Goal: Find specific page/section: Find specific page/section

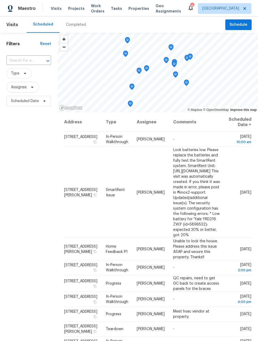
scroll to position [177, 0]
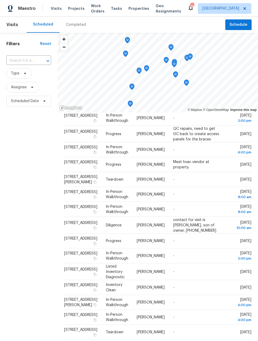
click at [91, 9] on span "Work Orders" at bounding box center [98, 8] width 14 height 11
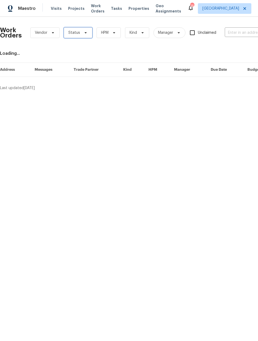
click at [80, 31] on span "Status" at bounding box center [78, 32] width 28 height 11
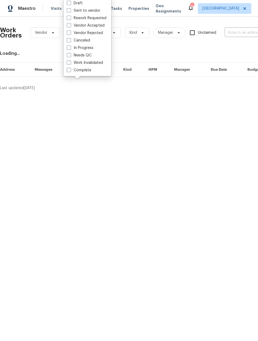
click at [69, 55] on span at bounding box center [69, 55] width 4 height 4
click at [69, 55] on input "Needs QC" at bounding box center [68, 54] width 3 height 3
checkbox input "true"
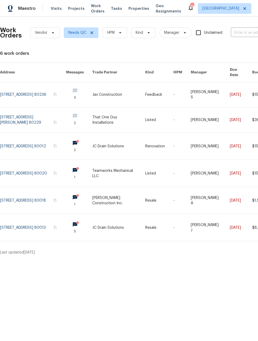
click at [79, 193] on link at bounding box center [79, 200] width 26 height 27
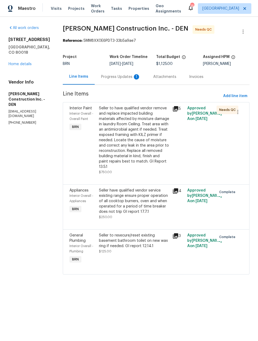
click at [176, 194] on icon at bounding box center [176, 191] width 6 height 6
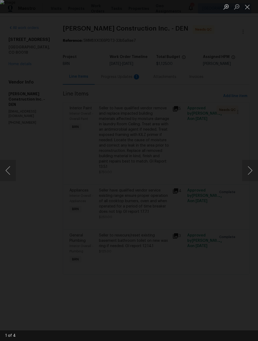
click at [250, 176] on button "Next image" at bounding box center [250, 170] width 16 height 21
click at [252, 170] on button "Next image" at bounding box center [250, 170] width 16 height 21
click at [252, 169] on button "Next image" at bounding box center [250, 170] width 16 height 21
click at [248, 5] on button "Close lightbox" at bounding box center [247, 6] width 11 height 9
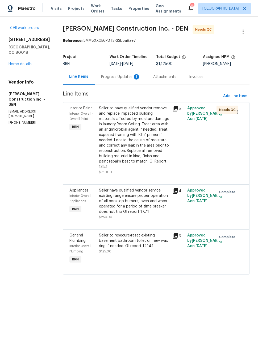
click at [132, 76] on div "Progress Updates 1" at bounding box center [120, 76] width 39 height 5
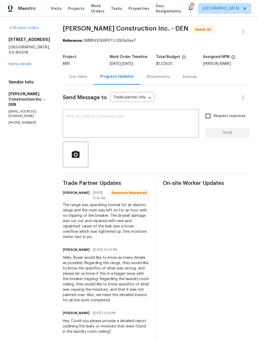
click at [23, 6] on div "Maestro" at bounding box center [18, 8] width 36 height 11
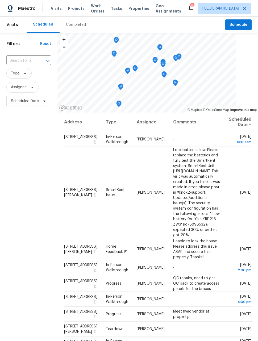
scroll to position [0, 0]
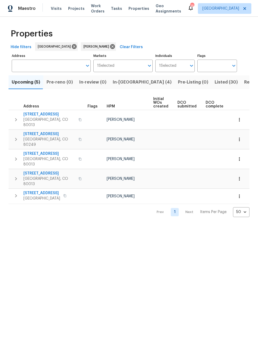
click at [122, 82] on span "In-[GEOGRAPHIC_DATA] (4)" at bounding box center [142, 82] width 59 height 7
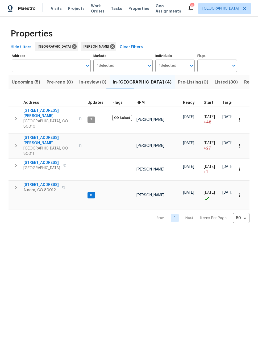
click at [25, 11] on span "Maestro" at bounding box center [27, 8] width 18 height 5
